Goal: Task Accomplishment & Management: Manage account settings

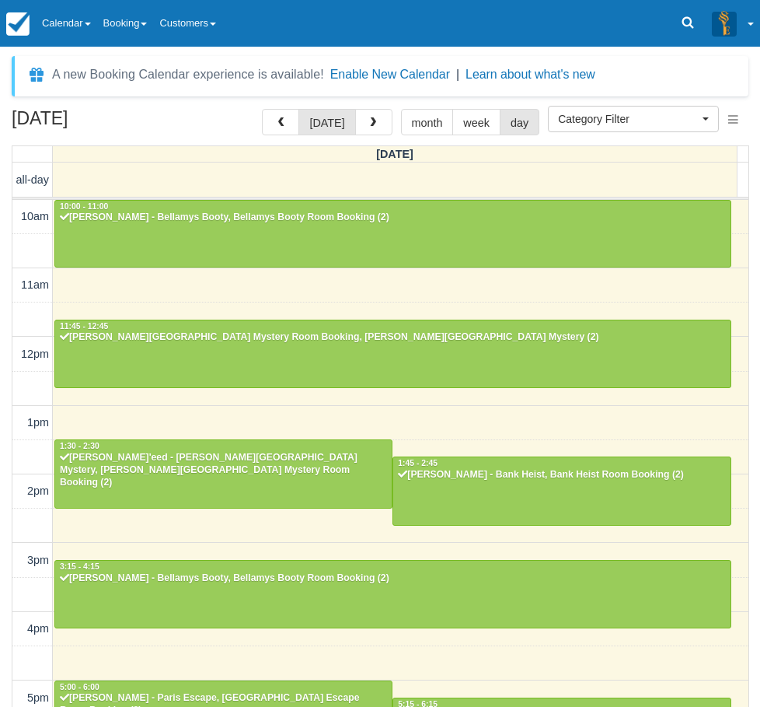
select select
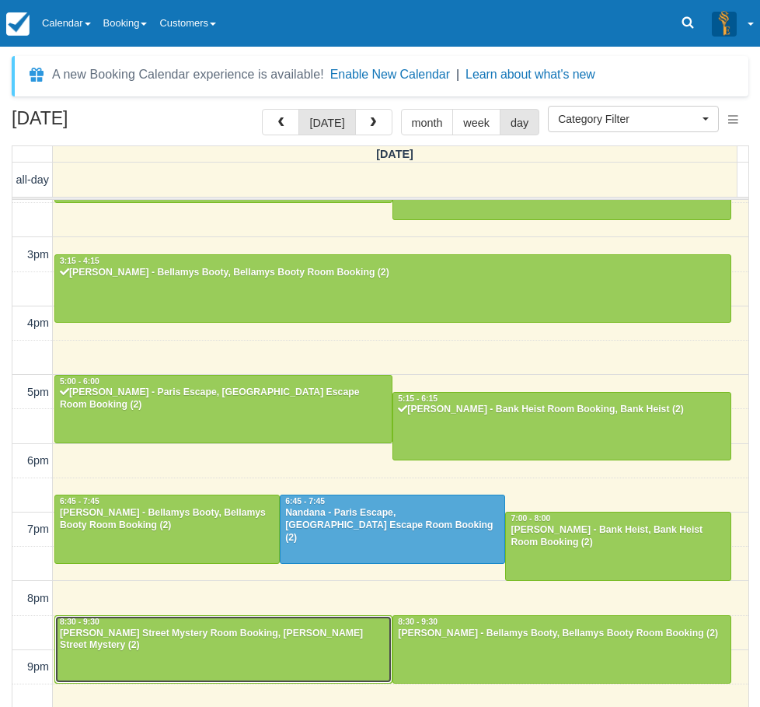
click at [214, 647] on div "Anna Brett - Baker Street Mystery Room Booking, Baker Street Mystery (2)" at bounding box center [223, 639] width 329 height 25
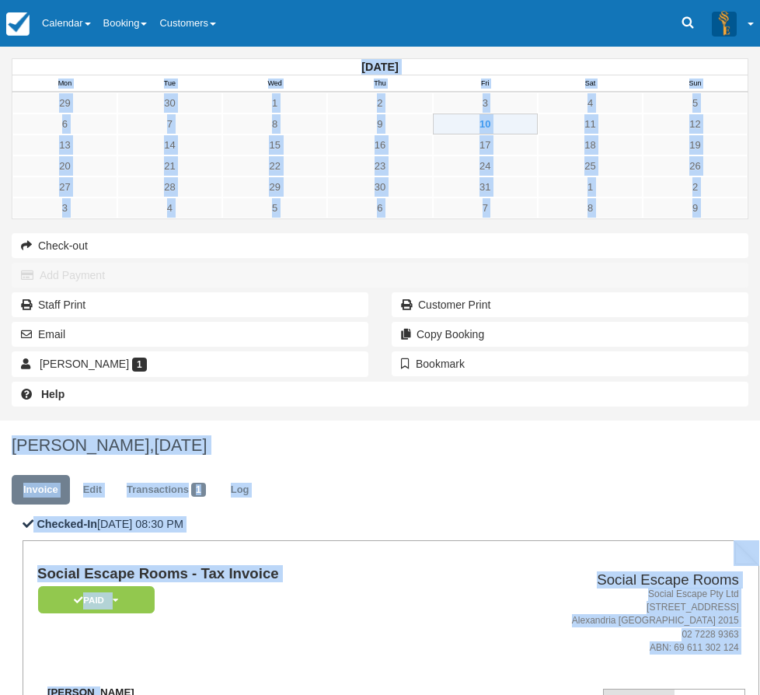
drag, startPoint x: 304, startPoint y: 319, endPoint x: 291, endPoint y: 319, distance: 13.2
click at [134, 686] on strong "[PERSON_NAME]" at bounding box center [90, 692] width 87 height 12
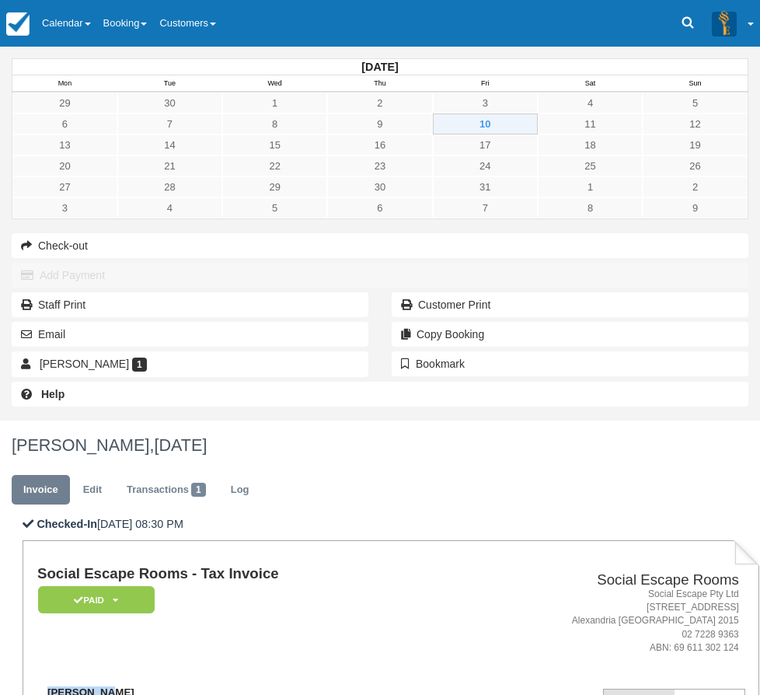
drag, startPoint x: 302, startPoint y: 319, endPoint x: 244, endPoint y: 317, distance: 57.6
click at [244, 686] on div "[PERSON_NAME] [PERSON_NAME][EMAIL_ADDRESS][DOMAIN_NAME] 0468 846 402" at bounding box center [253, 703] width 432 height 35
copy strong "[PERSON_NAME]"
click at [87, 30] on link "Calendar" at bounding box center [66, 23] width 61 height 47
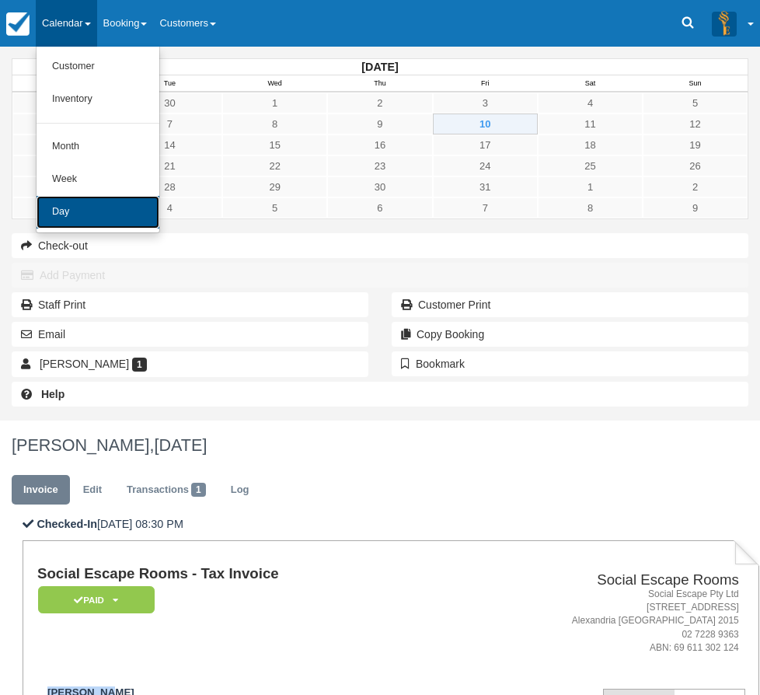
click at [94, 217] on link "Day" at bounding box center [98, 212] width 123 height 33
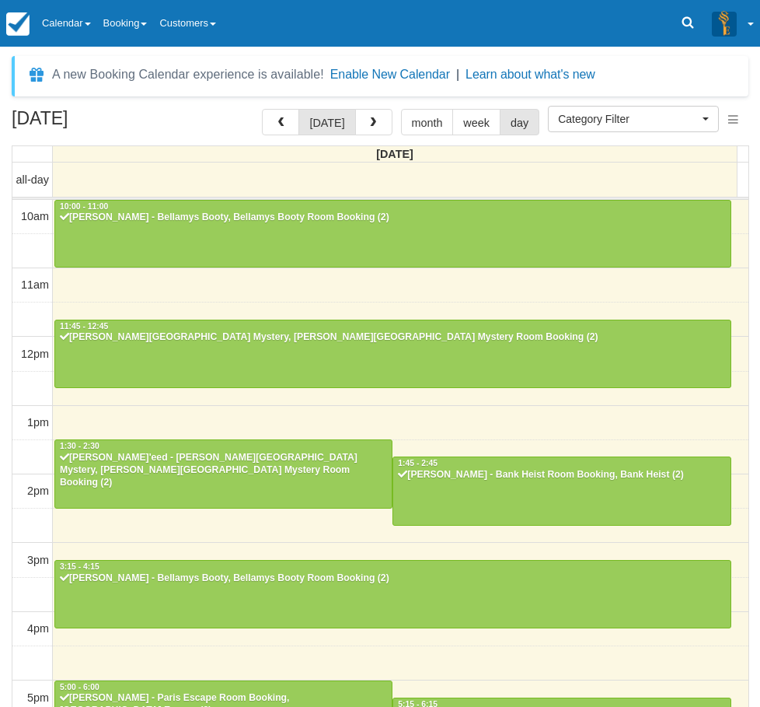
select select
